Goal: Transaction & Acquisition: Purchase product/service

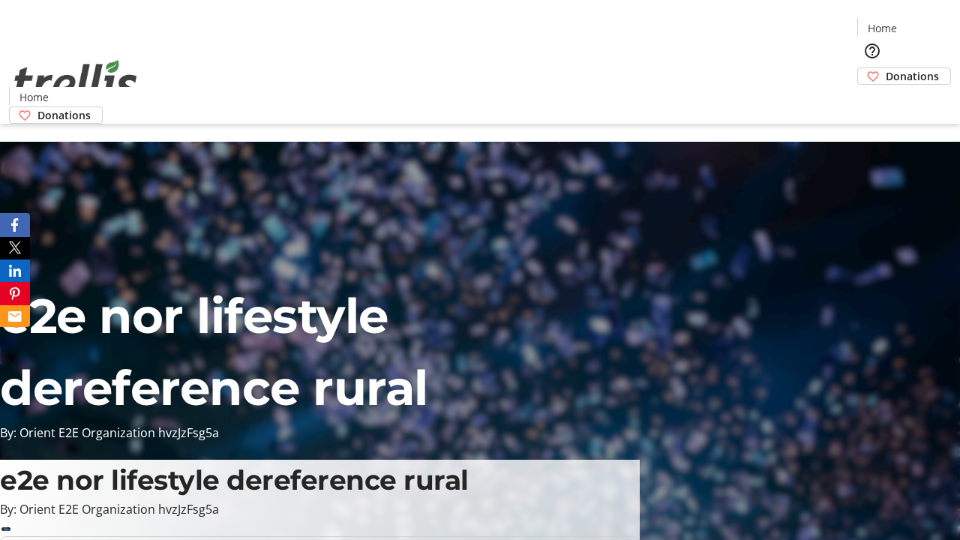
click at [886, 68] on span "Donations" at bounding box center [912, 76] width 53 height 16
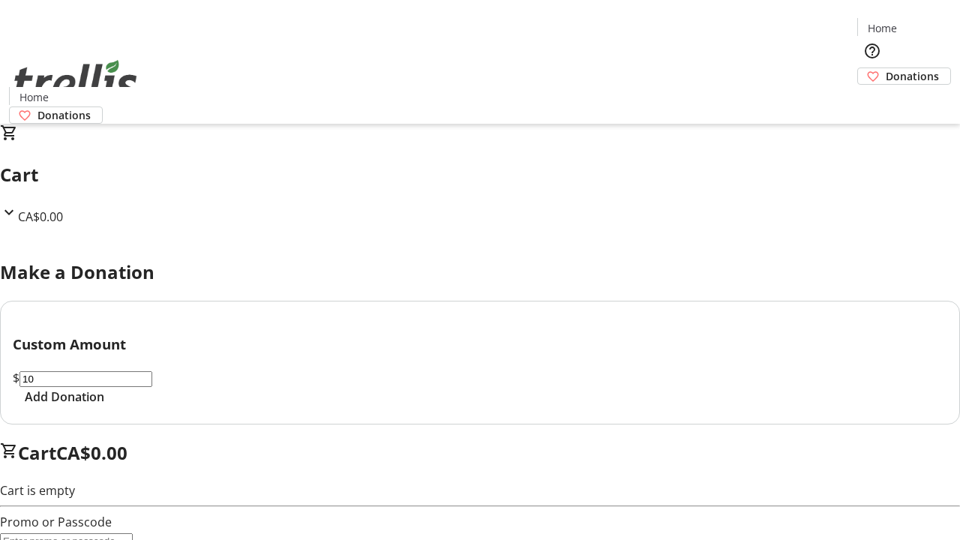
click at [104, 406] on span "Add Donation" at bounding box center [64, 397] width 79 height 18
select select "CA"
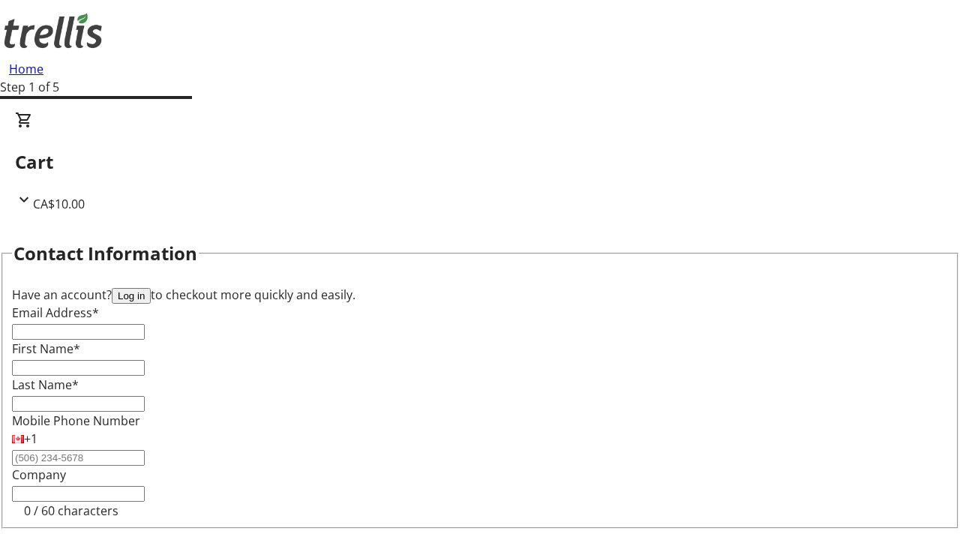
click at [151, 288] on button "Log in" at bounding box center [131, 296] width 39 height 16
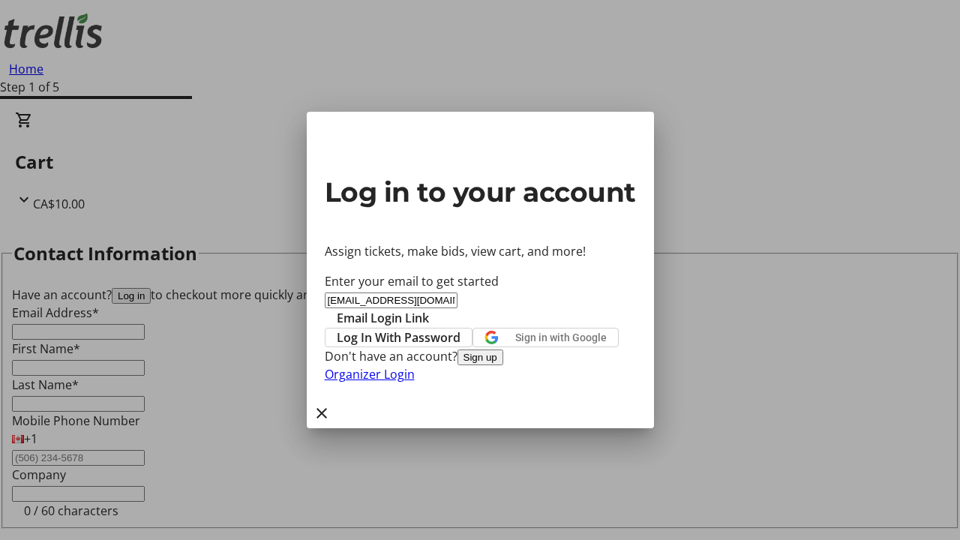
type input "[EMAIL_ADDRESS][DOMAIN_NAME]"
click at [429, 309] on span "Email Login Link" at bounding box center [383, 318] width 92 height 18
